Goal: Find specific page/section: Find specific page/section

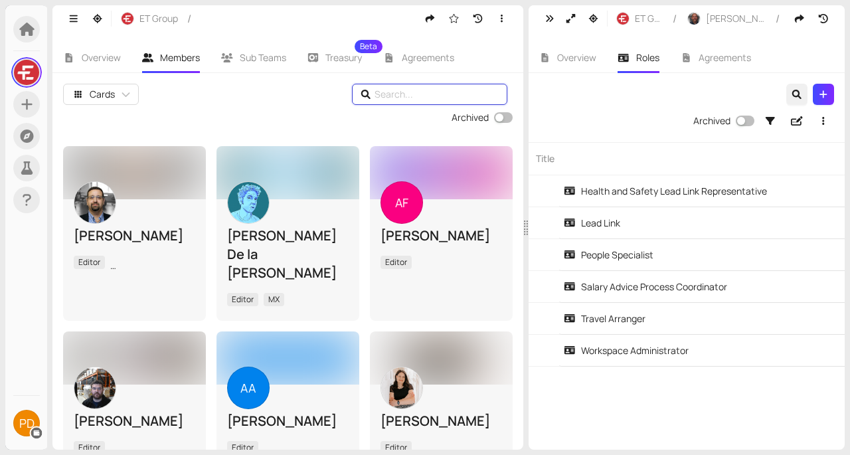
click at [395, 90] on input "text" at bounding box center [431, 94] width 114 height 15
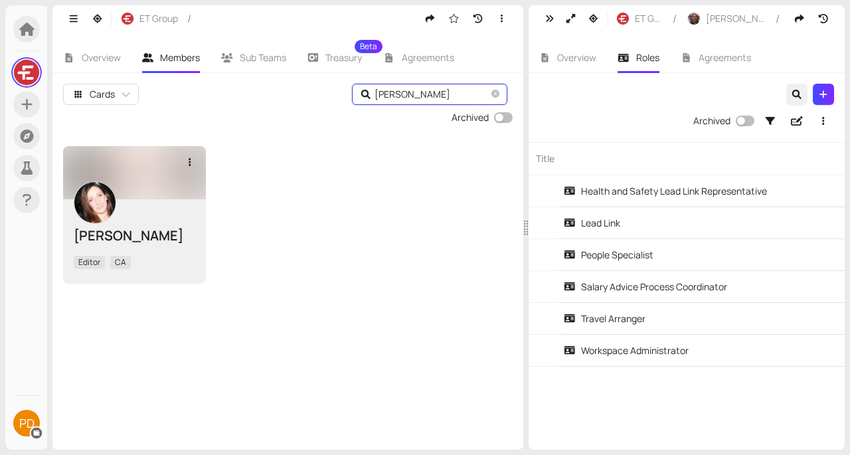
type input "[PERSON_NAME]"
click at [159, 243] on div "[PERSON_NAME]" at bounding box center [134, 235] width 121 height 19
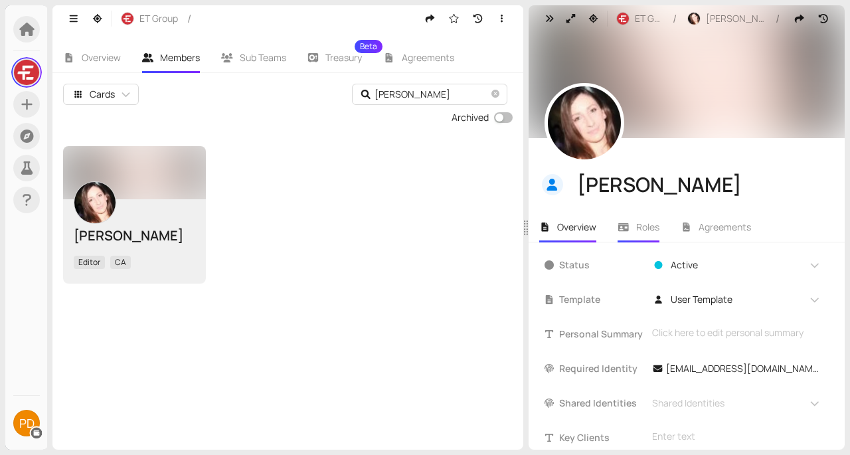
click at [637, 229] on span "Roles" at bounding box center [647, 226] width 23 height 13
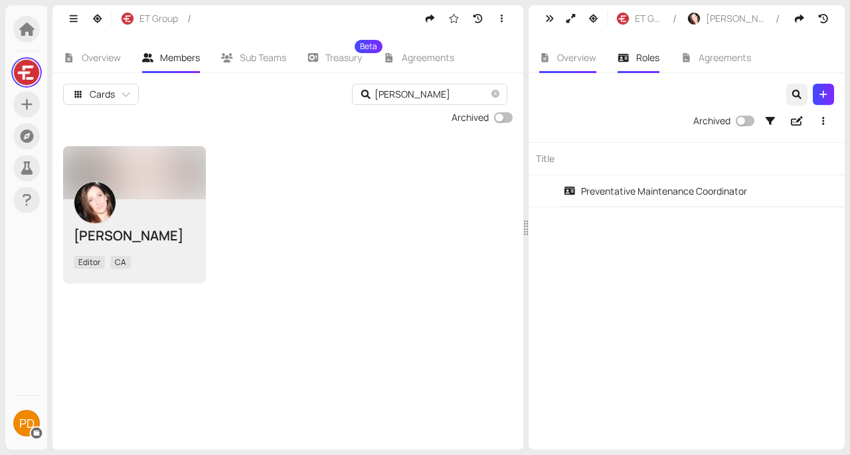
click at [586, 70] on li "Overview" at bounding box center [567, 57] width 79 height 31
